Goal: Navigation & Orientation: Find specific page/section

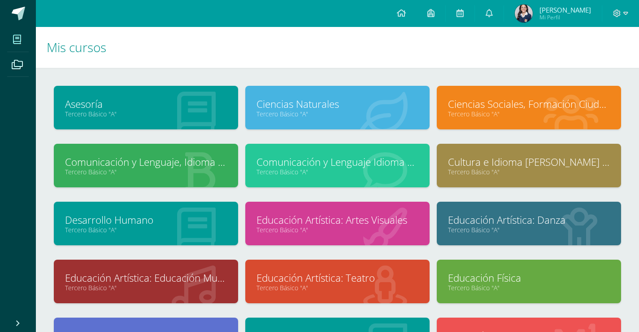
click at [363, 53] on h1 "Mis cursos" at bounding box center [338, 47] width 582 height 41
click at [578, 63] on h1 "Mis cursos" at bounding box center [338, 47] width 582 height 41
click at [279, 50] on h1 "Mis cursos" at bounding box center [338, 47] width 582 height 41
click at [26, 14] on link at bounding box center [18, 13] width 36 height 27
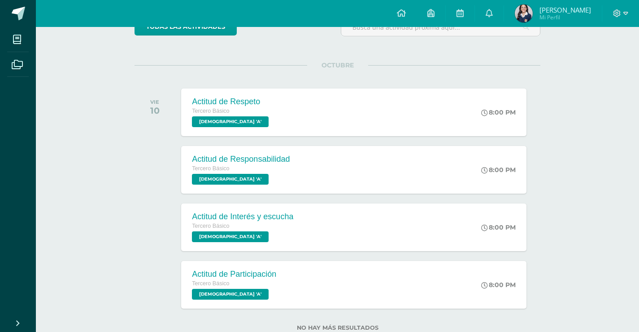
scroll to position [90, 0]
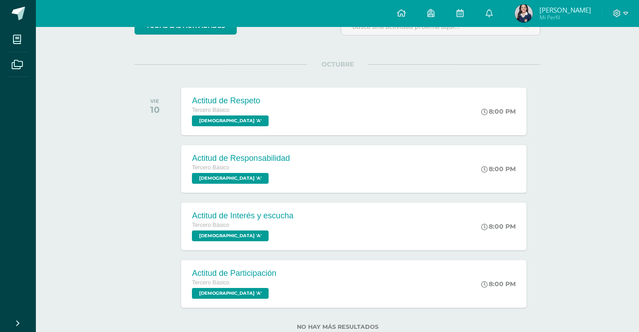
click at [322, 55] on div "todas las Actividades No tienes actividades Échale un vistazo a los demás perío…" at bounding box center [338, 178] width 442 height 359
click at [601, 228] on div "Actividades recientes y próximas Tablero Pendientes de entrega Entregadas todas…" at bounding box center [338, 147] width 604 height 421
click at [389, 54] on div "todas las Actividades No tienes actividades Échale un vistazo a los demás perío…" at bounding box center [338, 178] width 442 height 359
click at [369, 55] on div "todas las Actividades No tienes actividades Échale un vistazo a los demás perío…" at bounding box center [338, 178] width 442 height 359
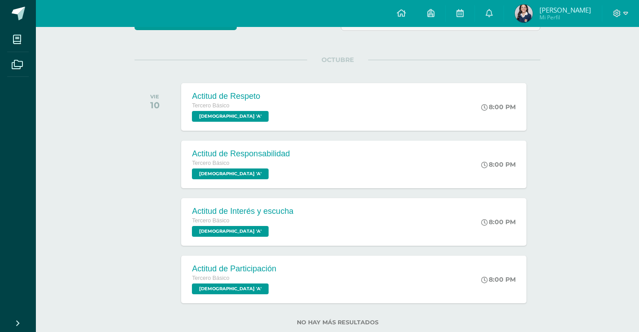
scroll to position [117, 0]
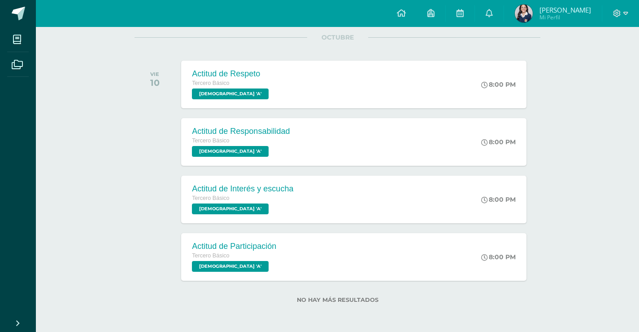
click at [587, 196] on div "Actividades recientes y próximas Tablero Pendientes de entrega Entregadas todas…" at bounding box center [338, 120] width 604 height 421
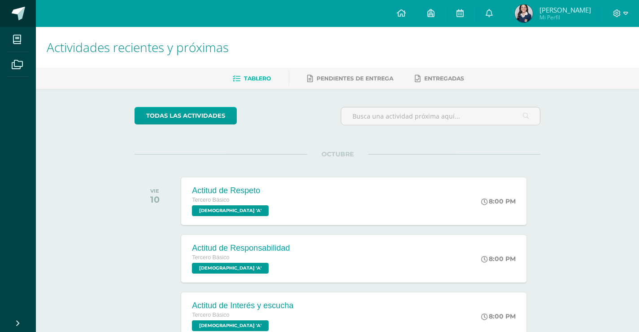
click at [17, 10] on span at bounding box center [18, 13] width 13 height 13
click at [591, 199] on div "Actividades recientes y próximas Tablero Pendientes de entrega Entregadas todas…" at bounding box center [338, 237] width 604 height 421
click at [575, 273] on div "Actividades recientes y próximas Tablero Pendientes de entrega Entregadas todas…" at bounding box center [338, 237] width 604 height 421
click at [558, 173] on div "todas las Actividades No tienes actividades Échale un vistazo a los demás perío…" at bounding box center [338, 268] width 442 height 359
click at [24, 24] on link at bounding box center [18, 13] width 36 height 27
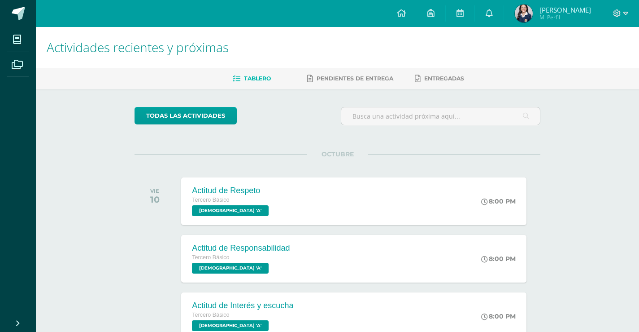
click at [572, 149] on div "Actividades recientes y próximas Tablero Pendientes de entrega Entregadas todas…" at bounding box center [338, 237] width 604 height 421
click at [586, 206] on div "Actividades recientes y próximas Tablero Pendientes de entrega Entregadas todas…" at bounding box center [338, 237] width 604 height 421
click at [565, 223] on div "Actividades recientes y próximas Tablero Pendientes de entrega Entregadas todas…" at bounding box center [338, 237] width 604 height 421
drag, startPoint x: 275, startPoint y: 38, endPoint x: 240, endPoint y: 3, distance: 48.9
click at [274, 37] on h1 "Actividades recientes y próximas" at bounding box center [338, 47] width 582 height 41
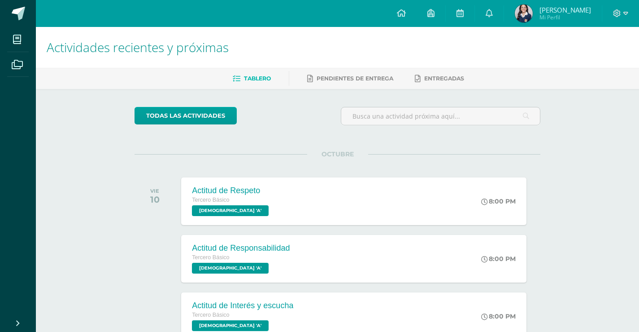
click at [584, 235] on div "Actividades recientes y próximas Tablero Pendientes de entrega Entregadas todas…" at bounding box center [338, 237] width 604 height 421
click at [592, 163] on div "Actividades recientes y próximas Tablero Pendientes de entrega Entregadas todas…" at bounding box center [338, 237] width 604 height 421
click at [22, 11] on span at bounding box center [18, 13] width 13 height 13
click at [580, 154] on div "Actividades recientes y próximas Tablero Pendientes de entrega Entregadas todas…" at bounding box center [338, 237] width 604 height 421
click at [543, 136] on div "todas las Actividades No tienes actividades Échale un vistazo a los demás perío…" at bounding box center [338, 268] width 442 height 359
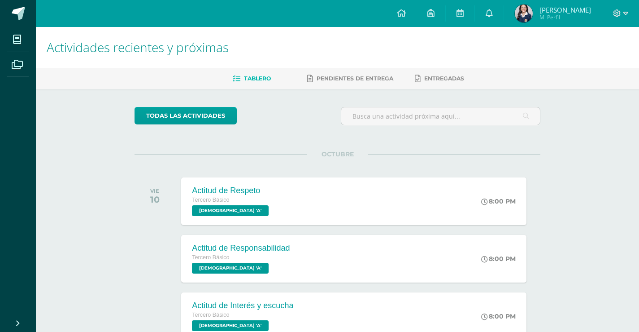
click at [553, 176] on div "todas las Actividades No tienes actividades Échale un vistazo a los demás perío…" at bounding box center [338, 268] width 442 height 359
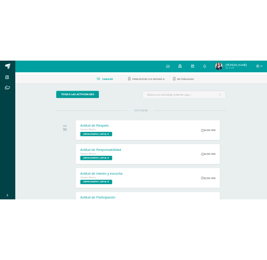
scroll to position [117, 0]
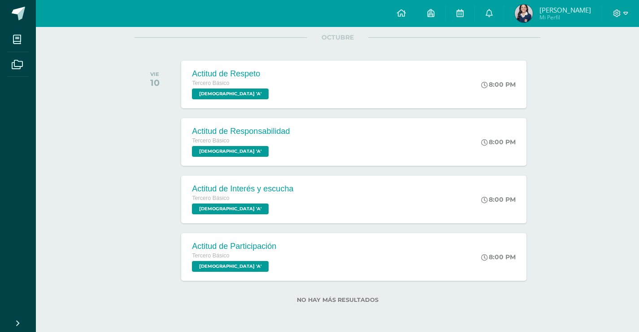
click at [587, 208] on div "Actividades recientes y próximas Tablero Pendientes de entrega Entregadas todas…" at bounding box center [338, 120] width 604 height 421
click at [603, 186] on div "Actividades recientes y próximas Tablero Pendientes de entrega Entregadas todas…" at bounding box center [338, 120] width 604 height 421
click at [574, 224] on div "Actividades recientes y próximas Tablero Pendientes de entrega Entregadas todas…" at bounding box center [338, 120] width 604 height 421
click at [577, 200] on div "Actividades recientes y próximas Tablero Pendientes de entrega Entregadas todas…" at bounding box center [338, 120] width 604 height 421
click at [589, 114] on div "Actividades recientes y próximas Tablero Pendientes de entrega Entregadas todas…" at bounding box center [338, 120] width 604 height 421
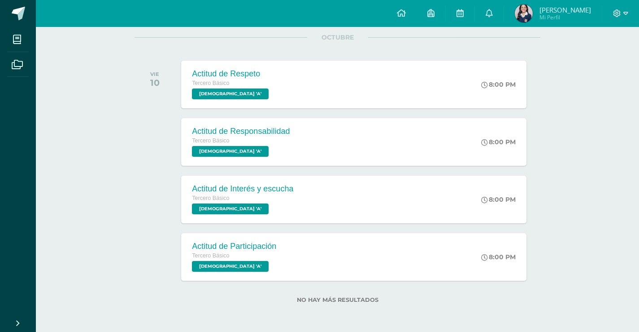
click at [584, 175] on div "Actividades recientes y próximas Tablero Pendientes de entrega Entregadas todas…" at bounding box center [338, 120] width 604 height 421
